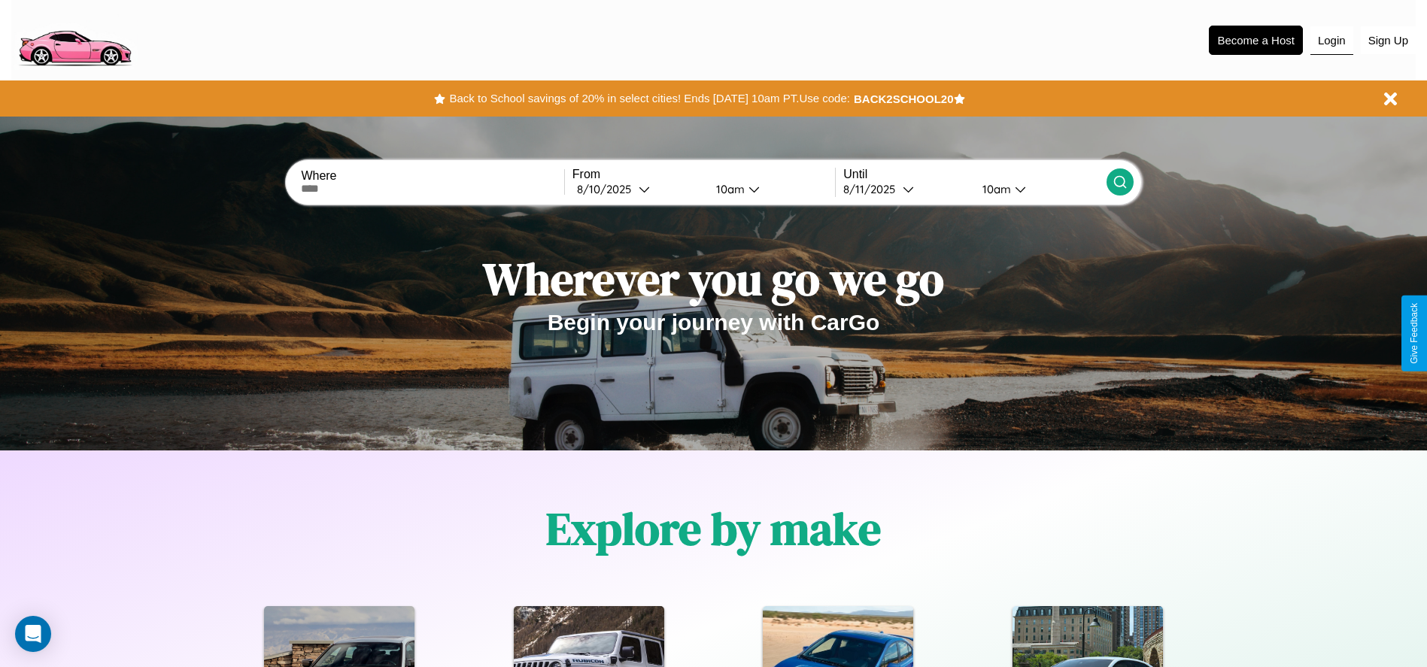
click at [1332, 40] on button "Login" at bounding box center [1332, 40] width 43 height 29
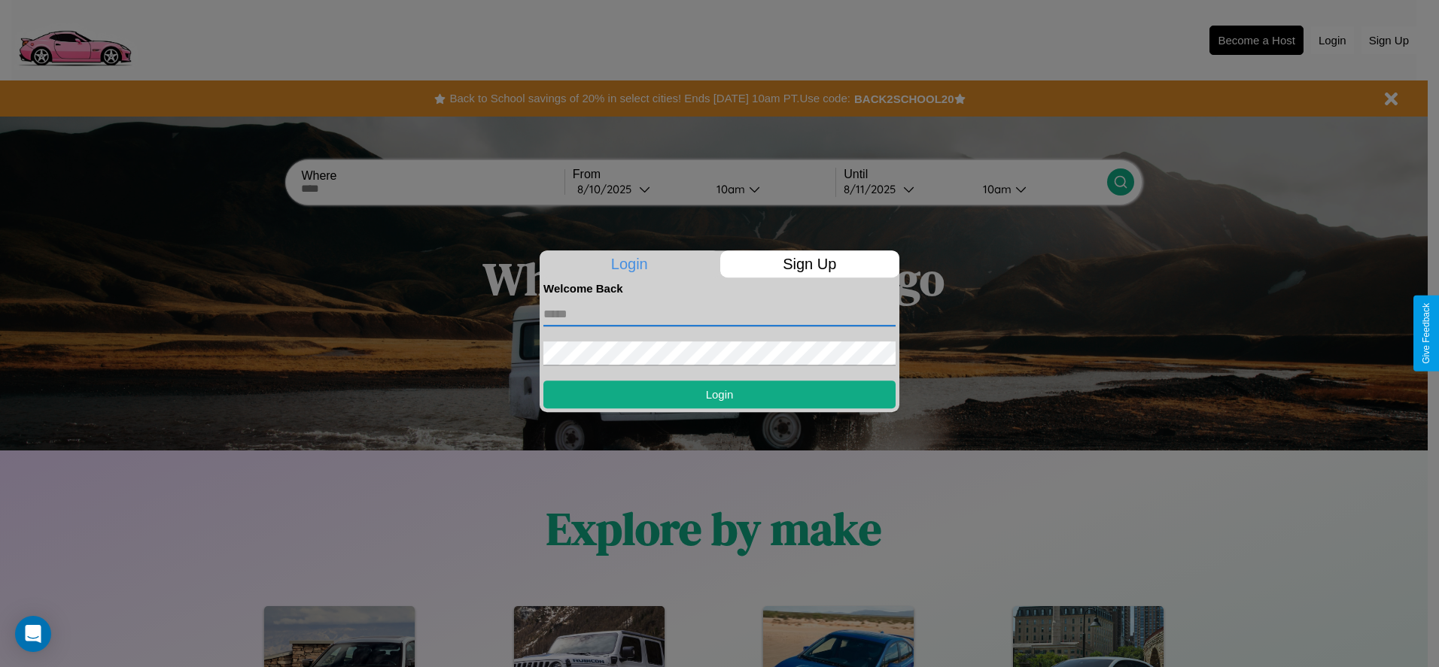
click at [719, 314] on input "text" at bounding box center [719, 314] width 352 height 24
type input "**********"
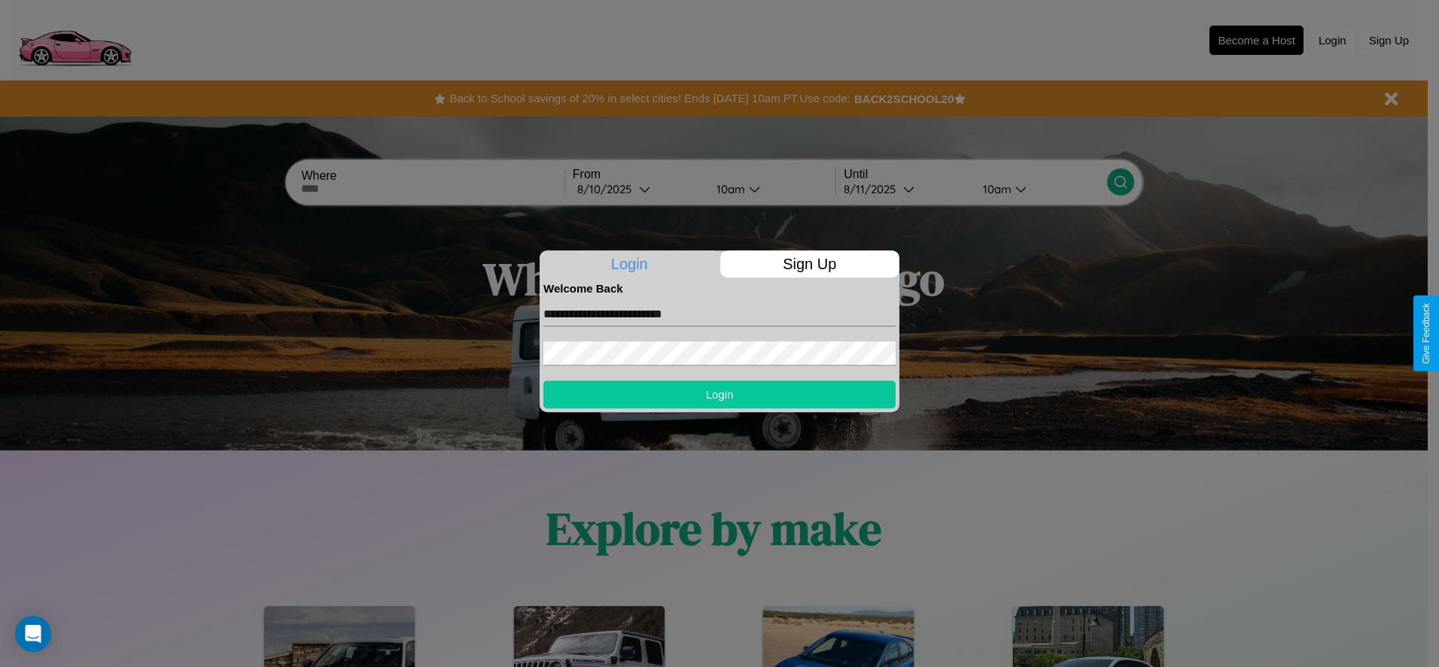
click at [719, 394] on button "Login" at bounding box center [719, 395] width 352 height 28
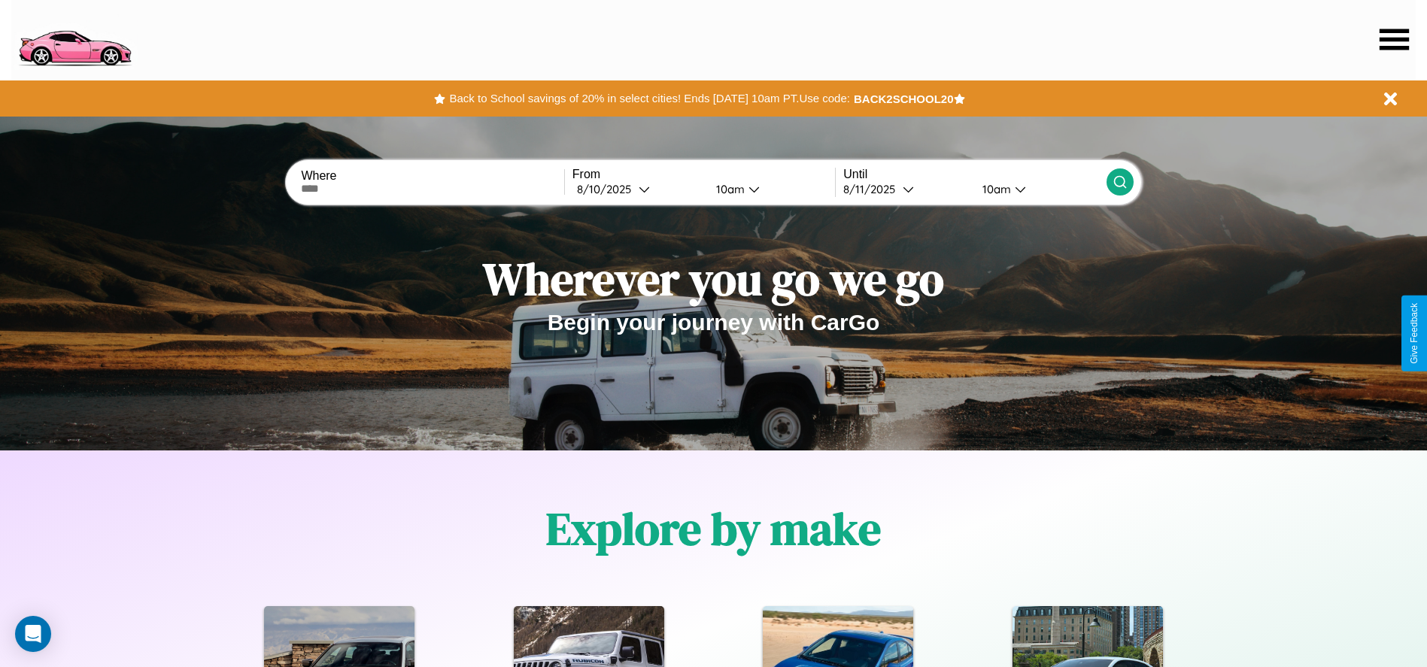
click at [1394, 39] on icon at bounding box center [1394, 39] width 29 height 21
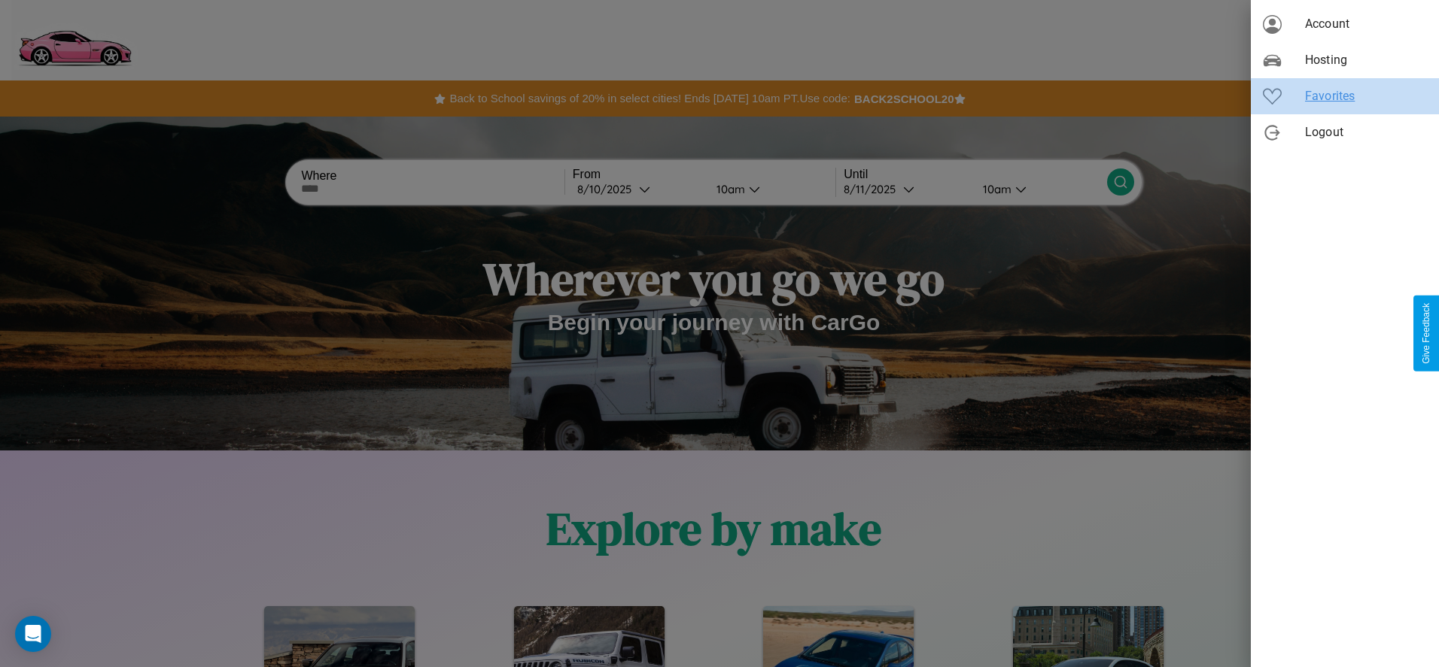
click at [1344, 96] on span "Favorites" at bounding box center [1366, 96] width 122 height 18
